Goal: Task Accomplishment & Management: Complete application form

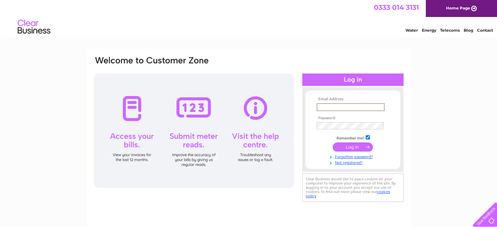
click at [327, 107] on input "text" at bounding box center [350, 107] width 68 height 8
type input "reservations@cairnhotelbathgate.net"
click at [353, 146] on input "submit" at bounding box center [352, 146] width 40 height 9
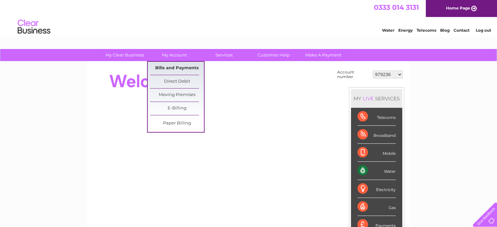
click at [170, 68] on link "Bills and Payments" at bounding box center [177, 68] width 54 height 13
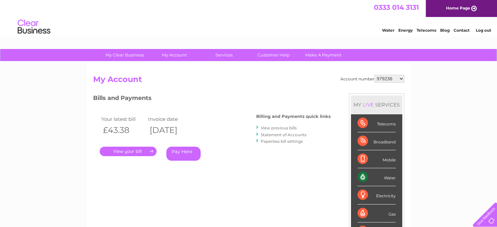
click at [399, 78] on select "979236 989531 989532 989533 1126608 1142314 30280968 30306267 30308410" at bounding box center [389, 79] width 30 height 8
select select "1126608"
click at [374, 75] on select "979236 989531 989532 989533 1126608 1142314 30280968 30306267 30308410" at bounding box center [389, 79] width 30 height 8
click at [131, 152] on link "." at bounding box center [128, 151] width 57 height 9
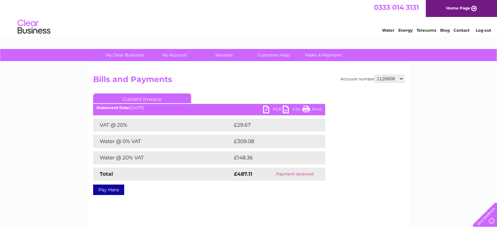
click at [274, 106] on link "PDF" at bounding box center [273, 109] width 20 height 9
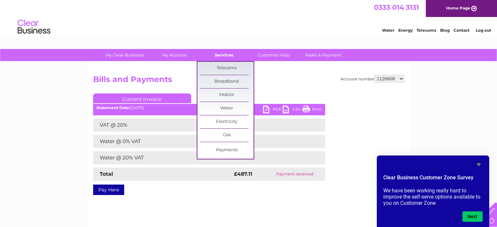
click at [222, 52] on link "Services" at bounding box center [224, 55] width 54 height 12
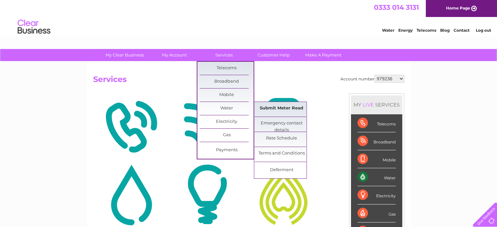
click at [266, 107] on link "Submit Meter Read" at bounding box center [281, 108] width 54 height 13
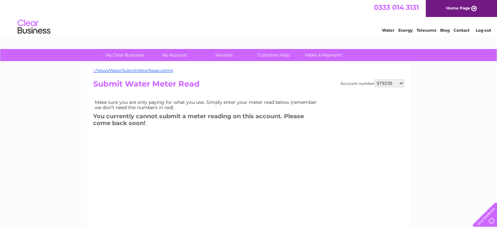
click at [401, 83] on select "979236 989531 989532 989533 1126608 1142314 30280968 30306267 30308410" at bounding box center [389, 83] width 30 height 8
select select "989533"
click at [374, 79] on select "979236 989531 989532 989533 1126608 1142314 30280968 30306267 30308410" at bounding box center [389, 83] width 30 height 8
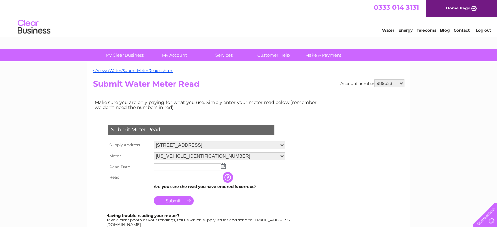
click at [401, 84] on select "979236 989531 989532 989533 1126608 1142314 30280968 30306267 30308410" at bounding box center [389, 83] width 30 height 8
select select "1126608"
click at [374, 79] on select "979236 989531 989532 989533 1126608 1142314 30280968 30306267 30308410" at bounding box center [389, 83] width 30 height 8
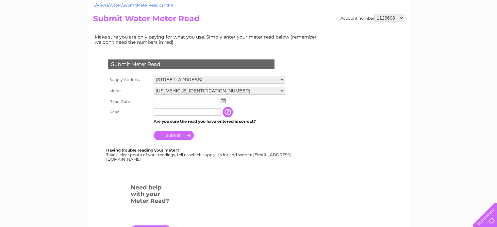
click at [223, 99] on img at bounding box center [223, 100] width 5 height 5
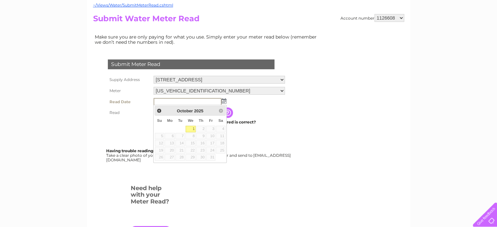
click at [193, 126] on link "1" at bounding box center [190, 129] width 10 height 7
type input "2025/10/01"
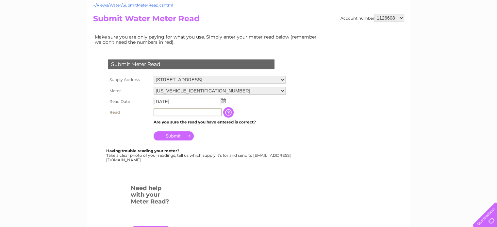
click at [170, 113] on input "text" at bounding box center [187, 112] width 68 height 8
type input "10952"
click at [175, 136] on input "Submit" at bounding box center [173, 135] width 40 height 9
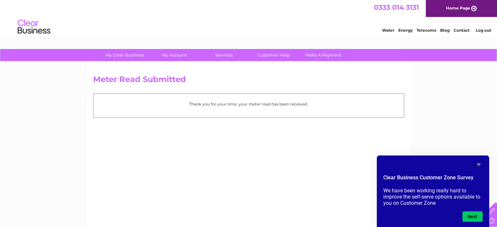
click at [479, 164] on icon "Hide survey" at bounding box center [478, 164] width 4 height 3
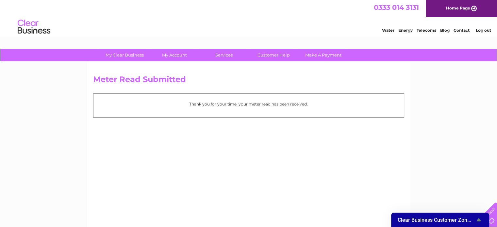
click at [458, 109] on div "My Clear Business Login Details My Details My Preferences Link Account My Accou…" at bounding box center [248, 202] width 497 height 307
click at [243, 30] on div "Water Energy Telecoms Blog Contact Log out" at bounding box center [248, 27] width 497 height 21
